Goal: Navigation & Orientation: Find specific page/section

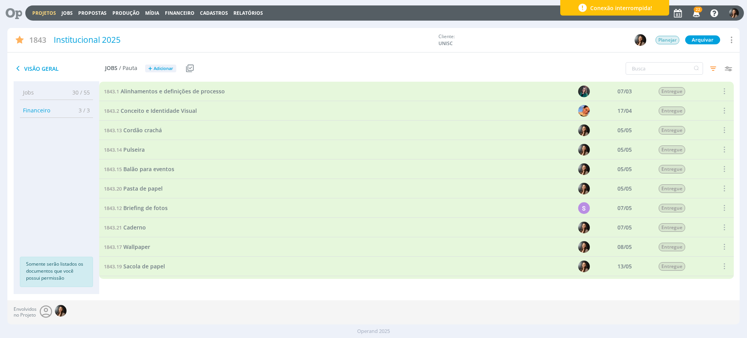
scroll to position [49, 0]
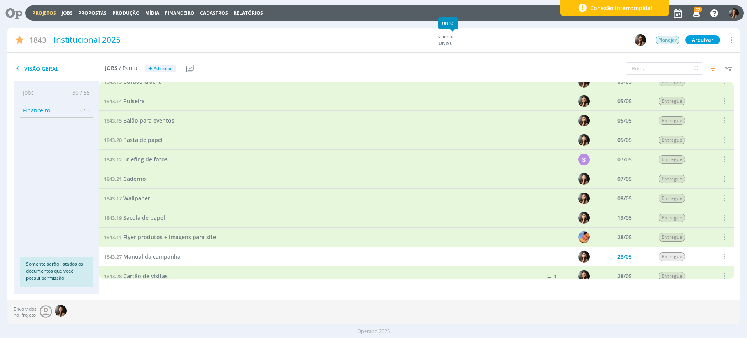
click at [507, 31] on div "1843 Institucional 2025 Cliente: UNISC Planejar Arquivar [GEOGRAPHIC_DATA] Canc…" at bounding box center [373, 40] width 732 height 25
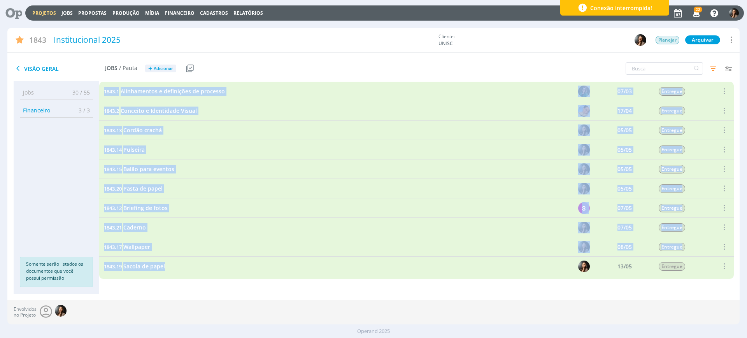
drag, startPoint x: 100, startPoint y: 89, endPoint x: 168, endPoint y: 267, distance: 190.7
copy div "1843.1 Alinhamentos e definições de processo 07/03 Entregue Selecionar Reabrir …"
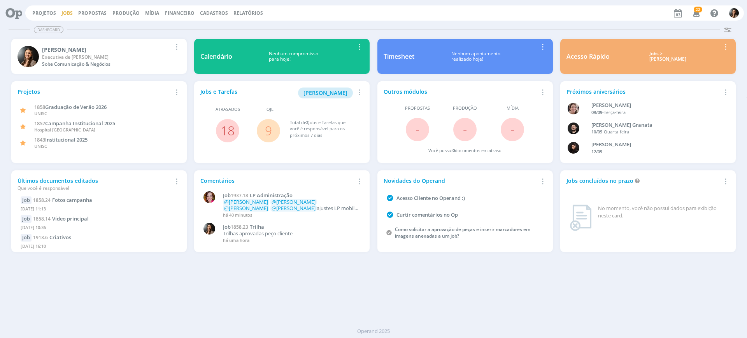
click at [68, 10] on link "Jobs" at bounding box center [66, 13] width 11 height 7
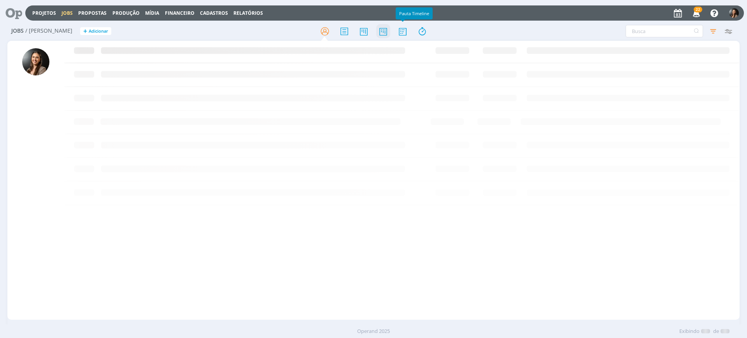
click at [384, 32] on icon at bounding box center [383, 31] width 14 height 15
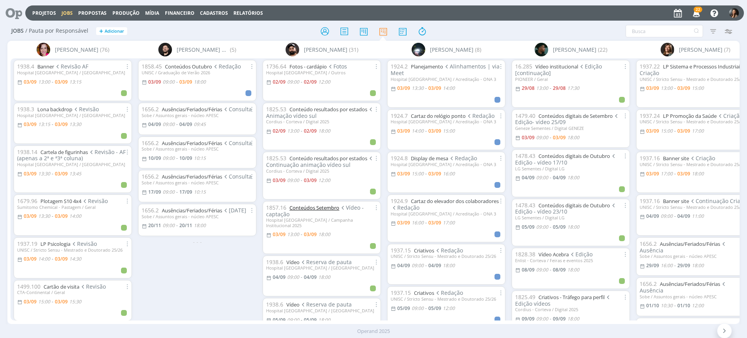
click at [303, 205] on link "Conteúdos Setembro" at bounding box center [315, 207] width 50 height 7
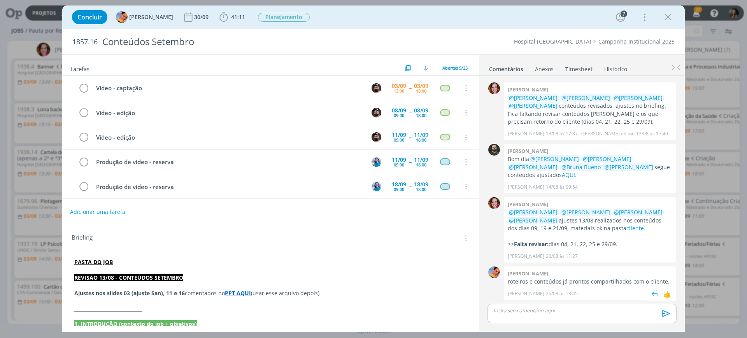
scroll to position [866, 0]
drag, startPoint x: 580, startPoint y: 279, endPoint x: 644, endPoint y: 285, distance: 64.4
click at [644, 285] on p "roteiros e conteúdos já prontos compartilhados com o cliente." at bounding box center [590, 282] width 164 height 8
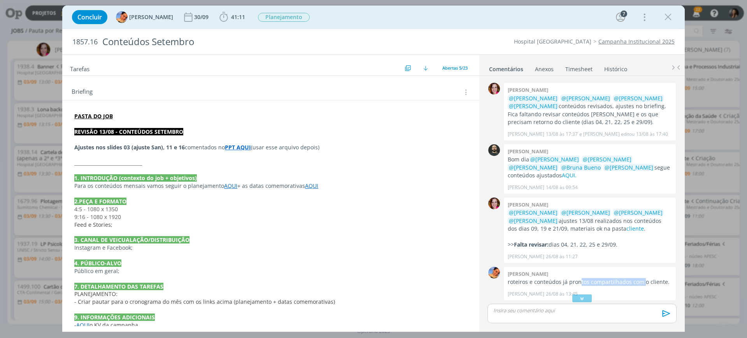
scroll to position [574, 0]
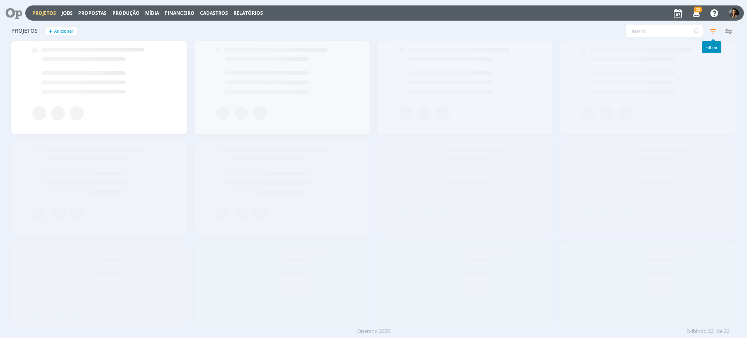
click at [716, 32] on icon "button" at bounding box center [713, 31] width 14 height 14
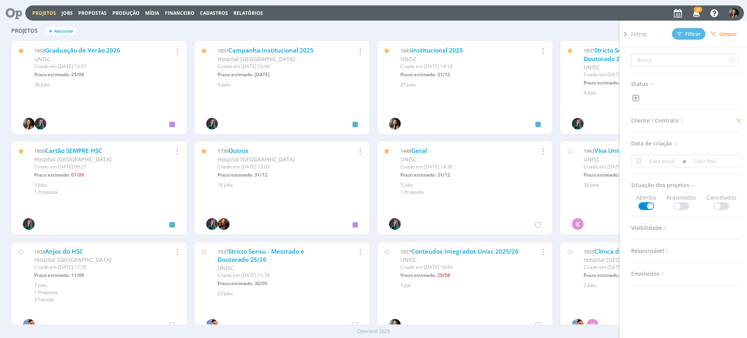
click at [670, 125] on span "Cliente / Contrato" at bounding box center [658, 121] width 54 height 10
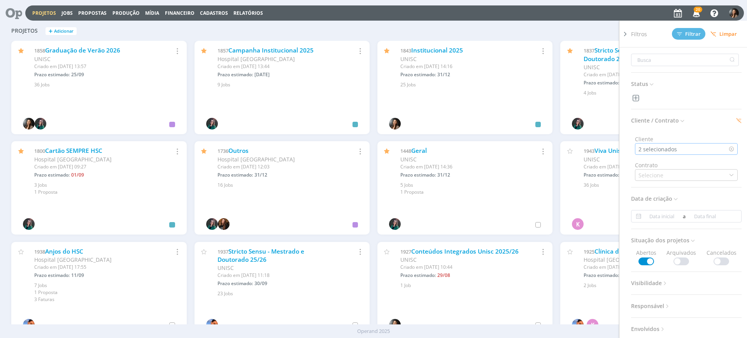
click at [675, 147] on div "2 selecionados" at bounding box center [659, 149] width 40 height 8
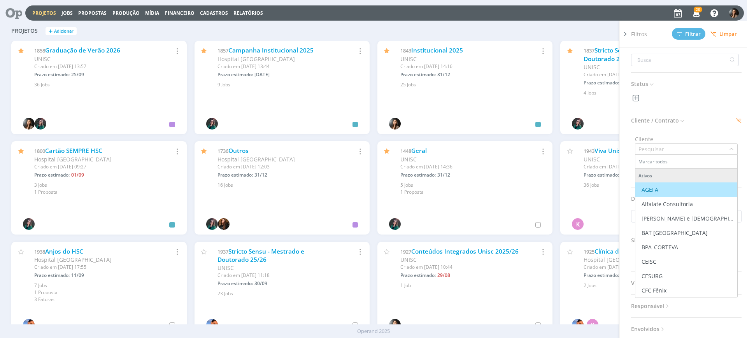
click at [675, 147] on input "text" at bounding box center [682, 149] width 93 height 11
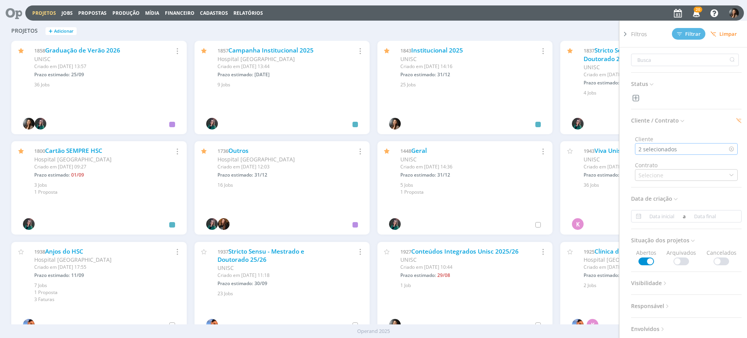
click at [677, 149] on div "2 selecionados" at bounding box center [659, 149] width 40 height 8
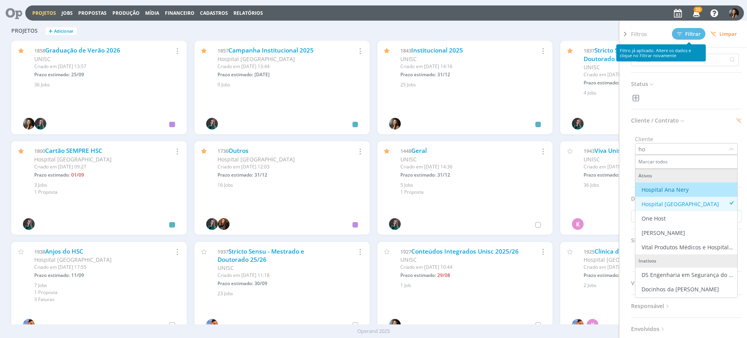
type input "ho"
drag, startPoint x: 622, startPoint y: 27, endPoint x: 629, endPoint y: 35, distance: 10.5
click at [623, 29] on div at bounding box center [626, 177] width 12 height 312
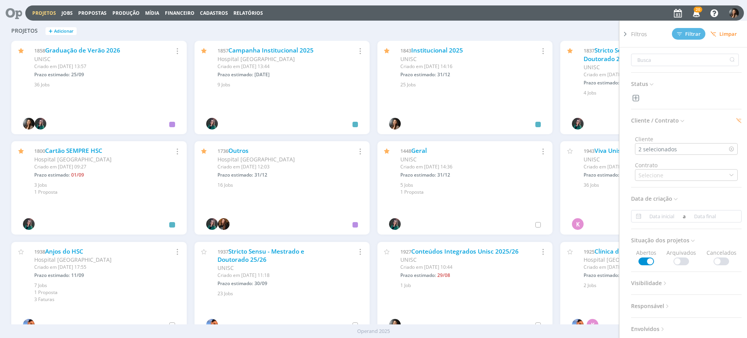
drag, startPoint x: 629, startPoint y: 35, endPoint x: 602, endPoint y: 25, distance: 28.3
click at [627, 34] on icon at bounding box center [626, 34] width 8 height 8
click at [596, 18] on div "Projetos Jobs Propostas Produção Mídia Financeiro Cadastros Relatórios 20 Notif…" at bounding box center [384, 12] width 719 height 15
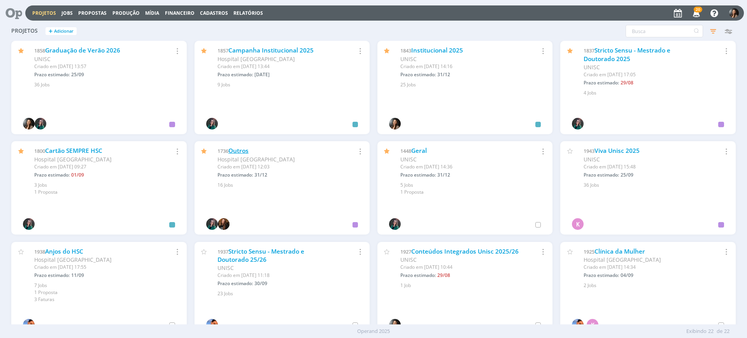
click at [237, 149] on link "Outros" at bounding box center [238, 151] width 20 height 8
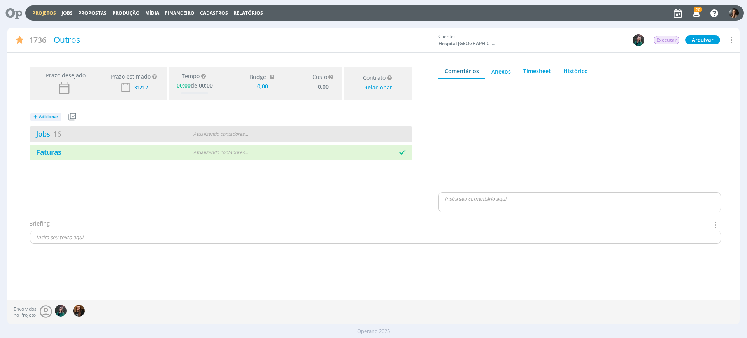
click at [227, 137] on div "Atualizando contadores . . ." at bounding box center [220, 134] width 123 height 7
type input "0,00"
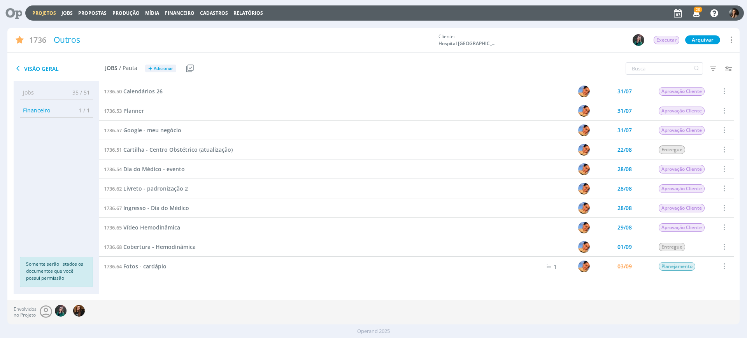
click at [165, 228] on span "Vídeo Hemodinâmica" at bounding box center [151, 227] width 57 height 7
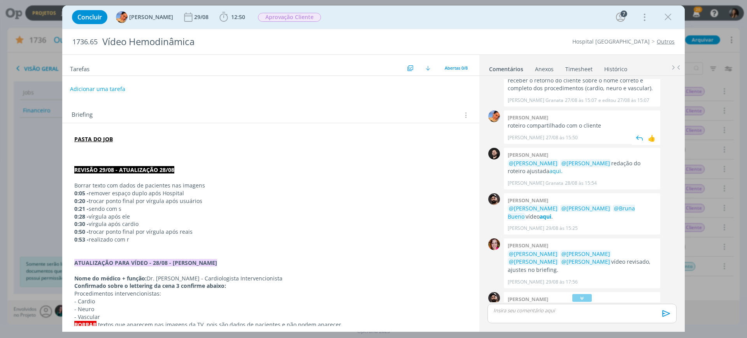
scroll to position [50, 0]
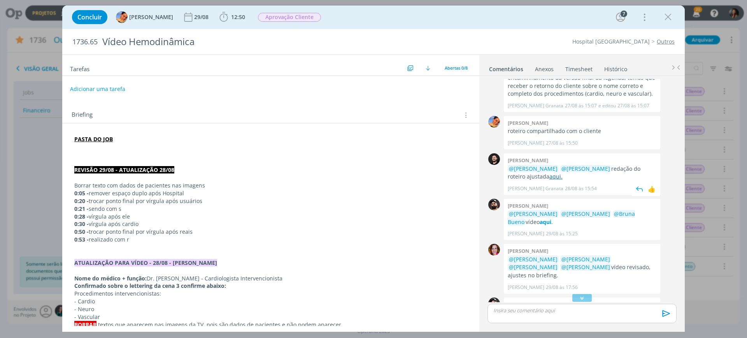
click at [550, 178] on link "aqui." at bounding box center [556, 176] width 13 height 7
click at [670, 18] on icon "dialog" at bounding box center [668, 17] width 12 height 12
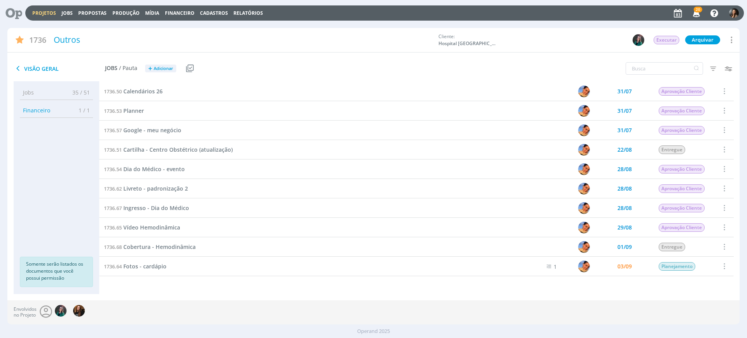
click at [35, 17] on div "Projetos Jobs Propostas Produção Mídia Financeiro Cadastros Relatórios 20 Notif…" at bounding box center [384, 12] width 719 height 15
drag, startPoint x: 35, startPoint y: 17, endPoint x: 42, endPoint y: 27, distance: 11.9
click at [35, 16] on div "Projetos Jobs Propostas Produção Mídia Financeiro Cadastros Relatórios 20 Notif…" at bounding box center [384, 12] width 719 height 15
